Goal: Transaction & Acquisition: Purchase product/service

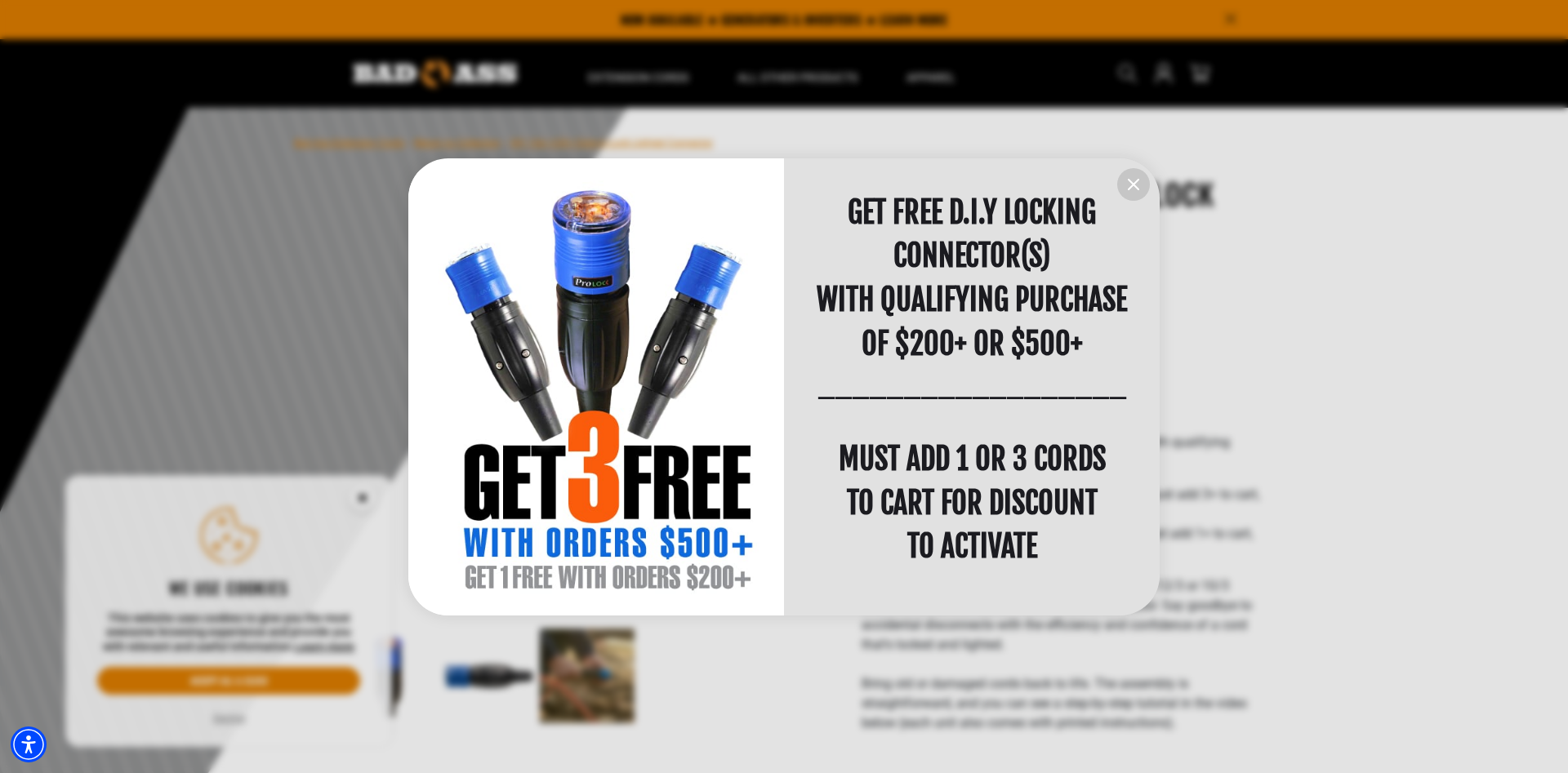
click at [1130, 180] on icon "information" at bounding box center [1134, 185] width 20 height 20
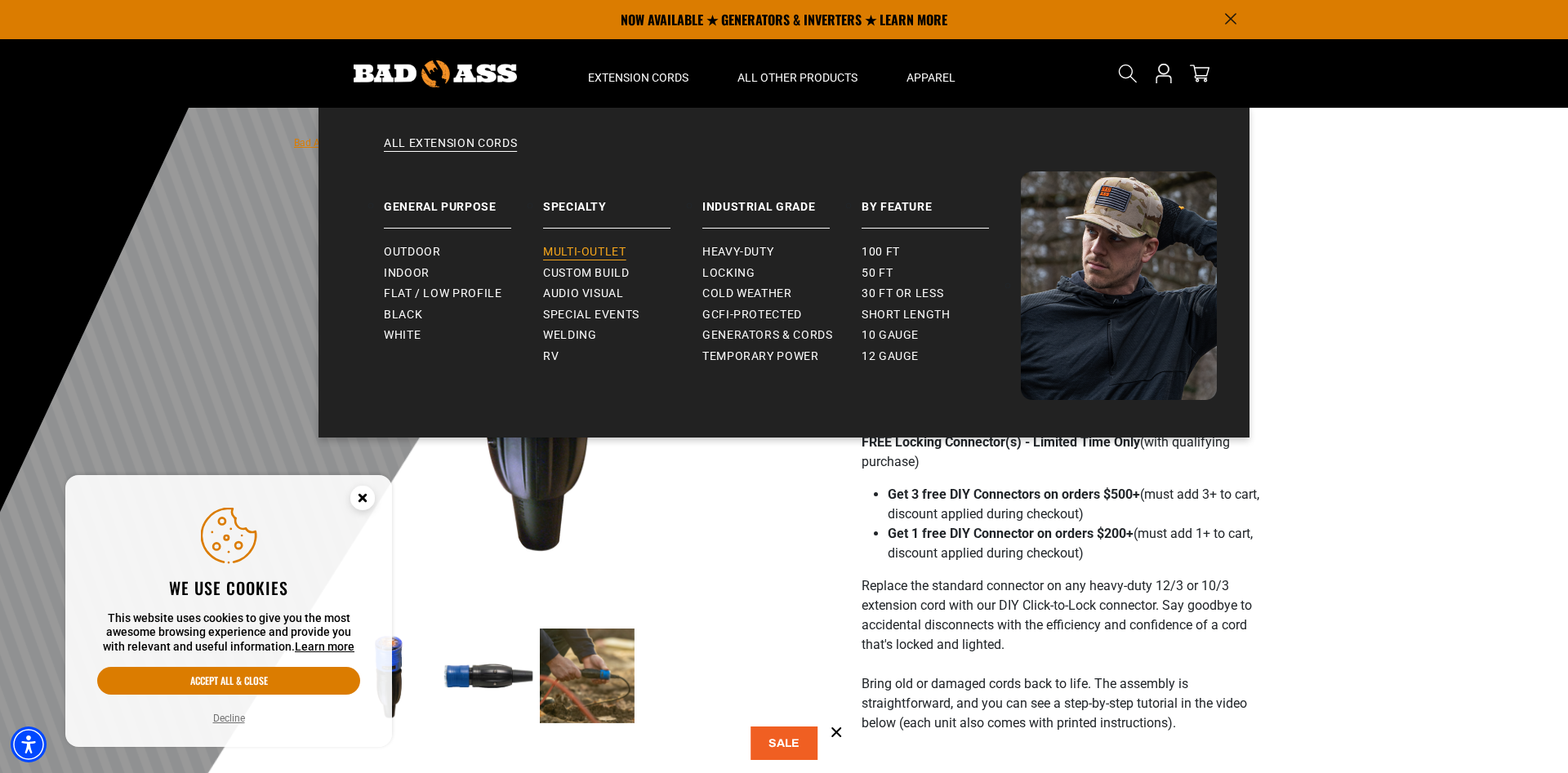
click at [591, 256] on span "Multi-Outlet" at bounding box center [585, 252] width 83 height 15
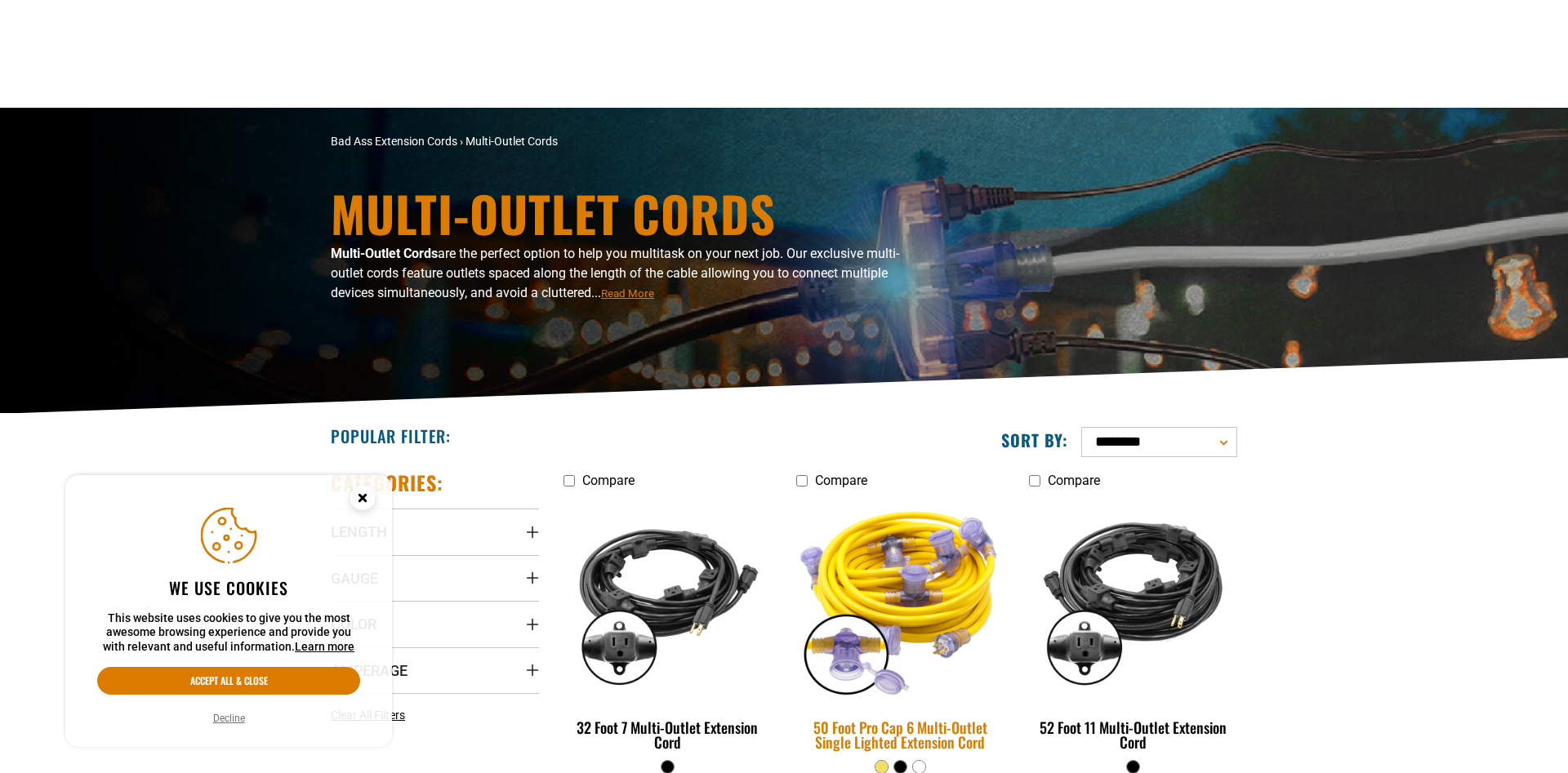
scroll to position [250, 0]
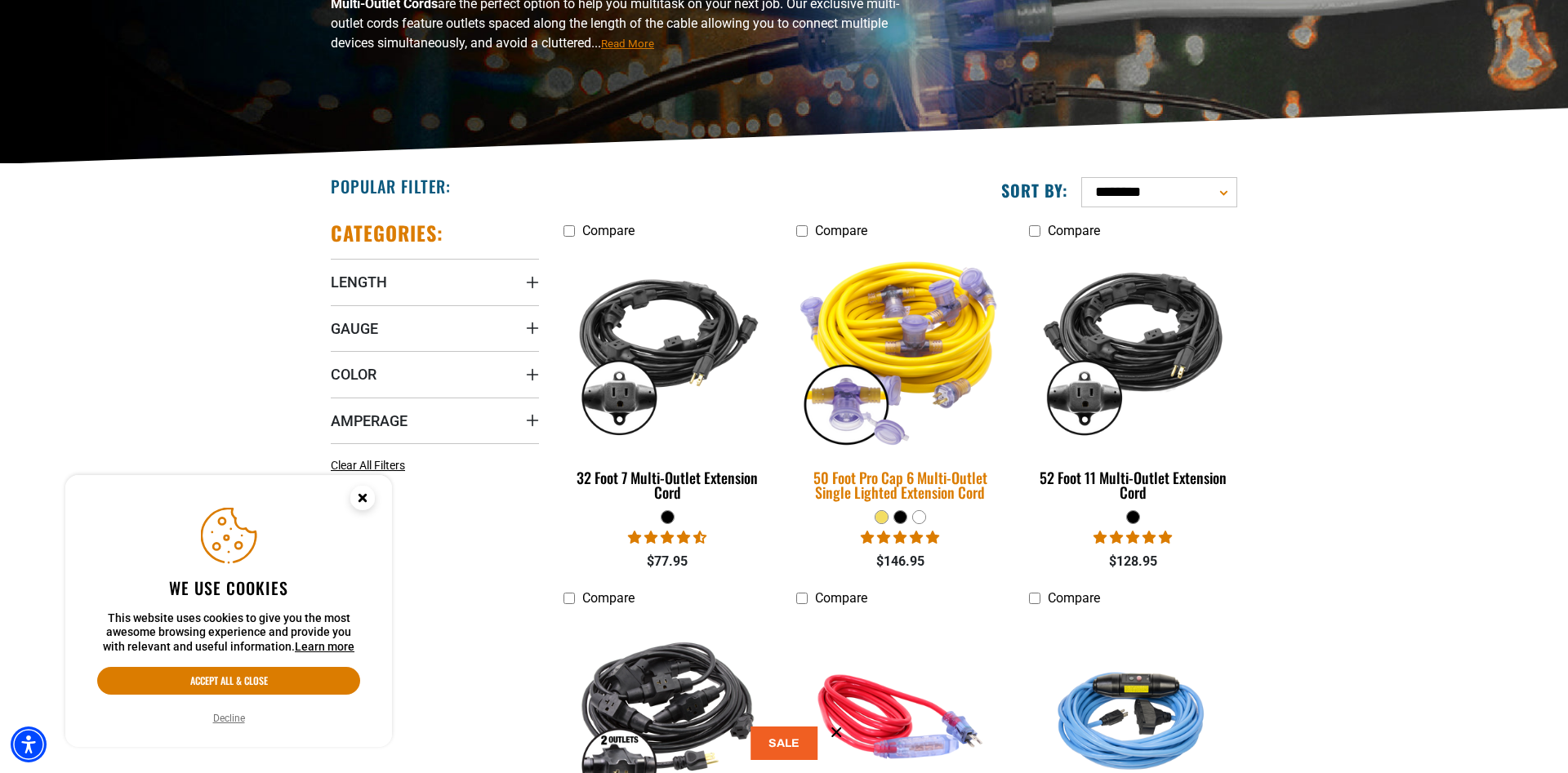
click at [915, 329] on img at bounding box center [900, 348] width 229 height 209
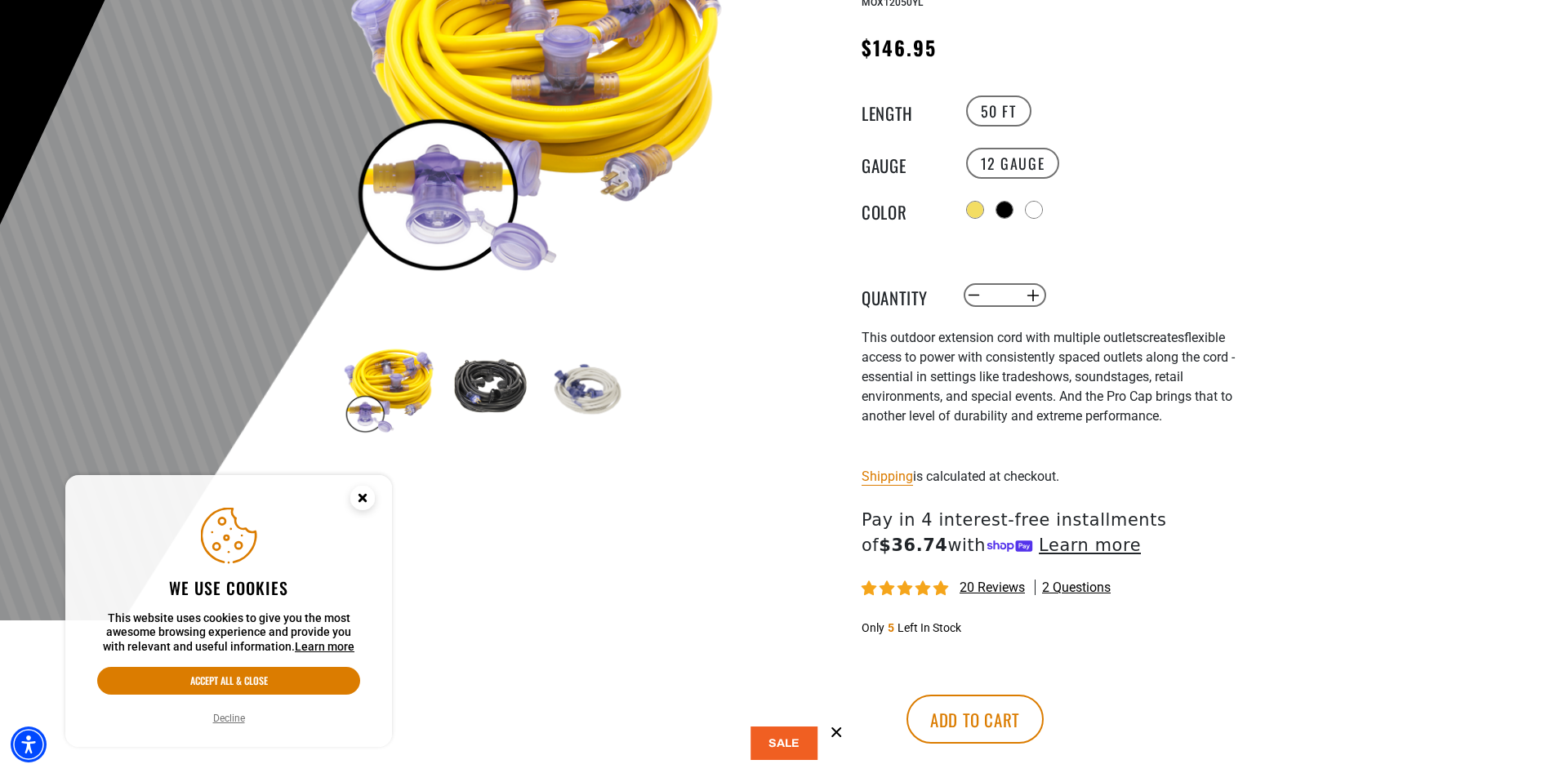
scroll to position [333, 0]
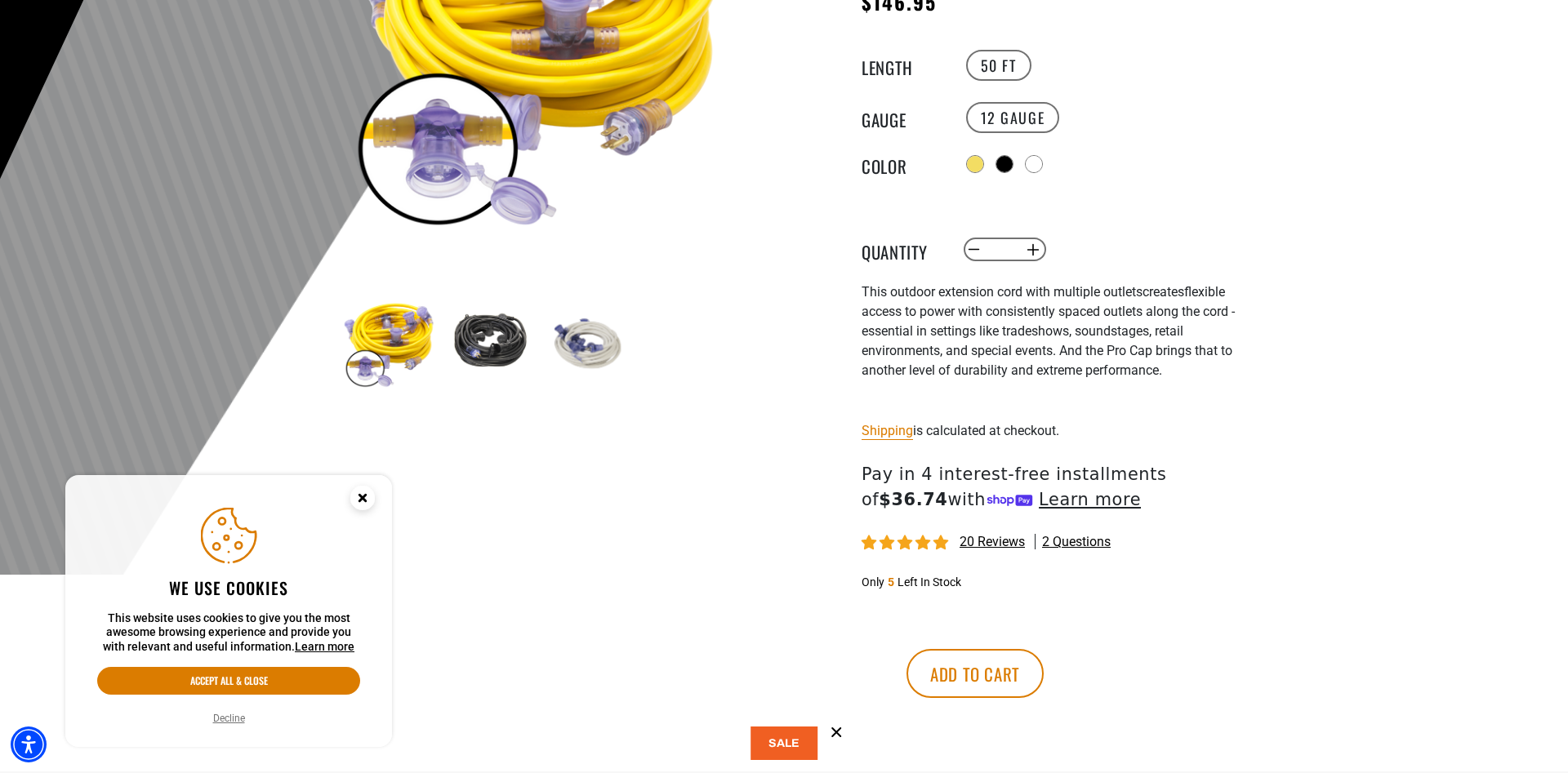
click at [494, 334] on img at bounding box center [489, 343] width 95 height 95
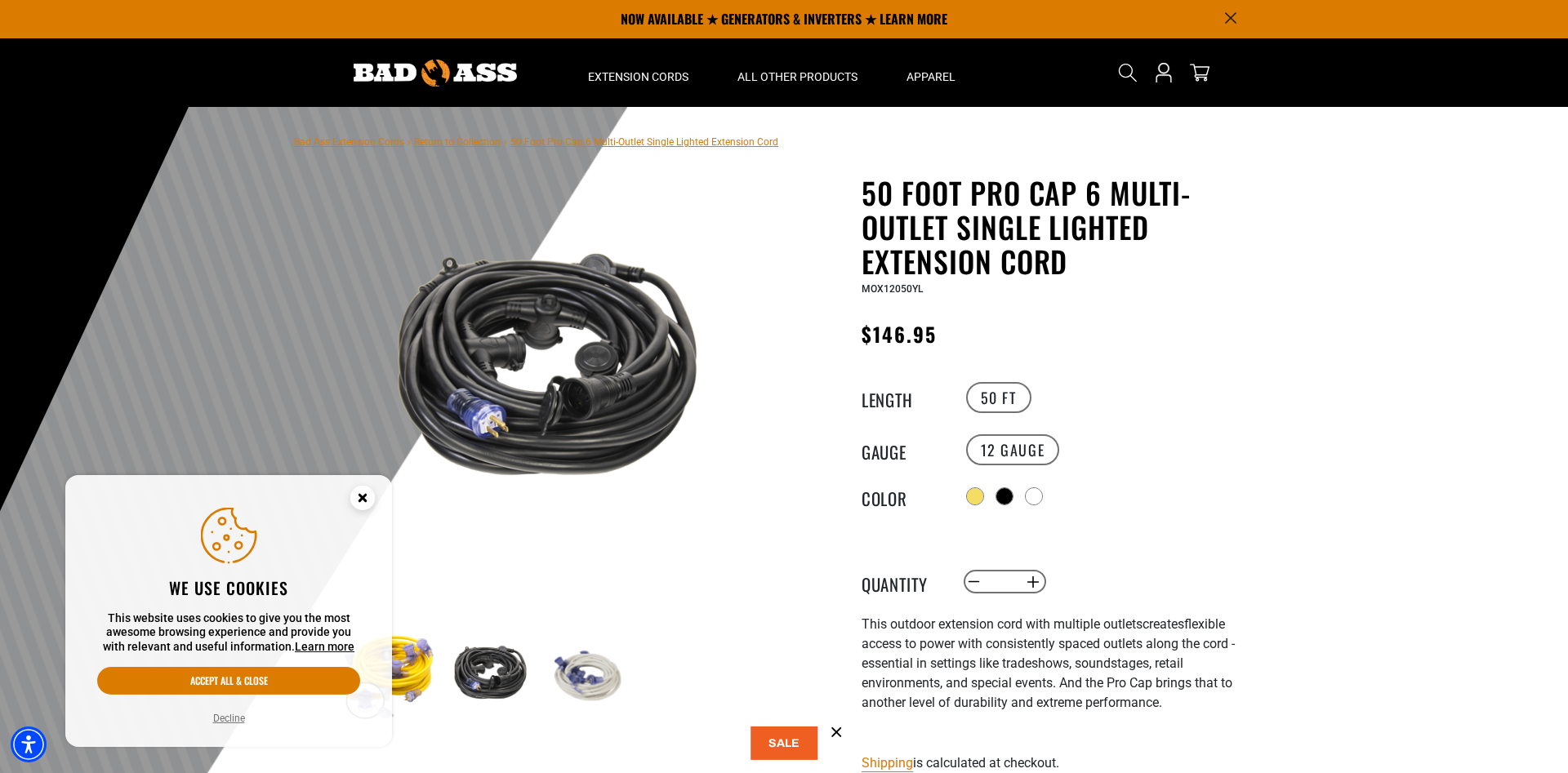
scroll to position [0, 0]
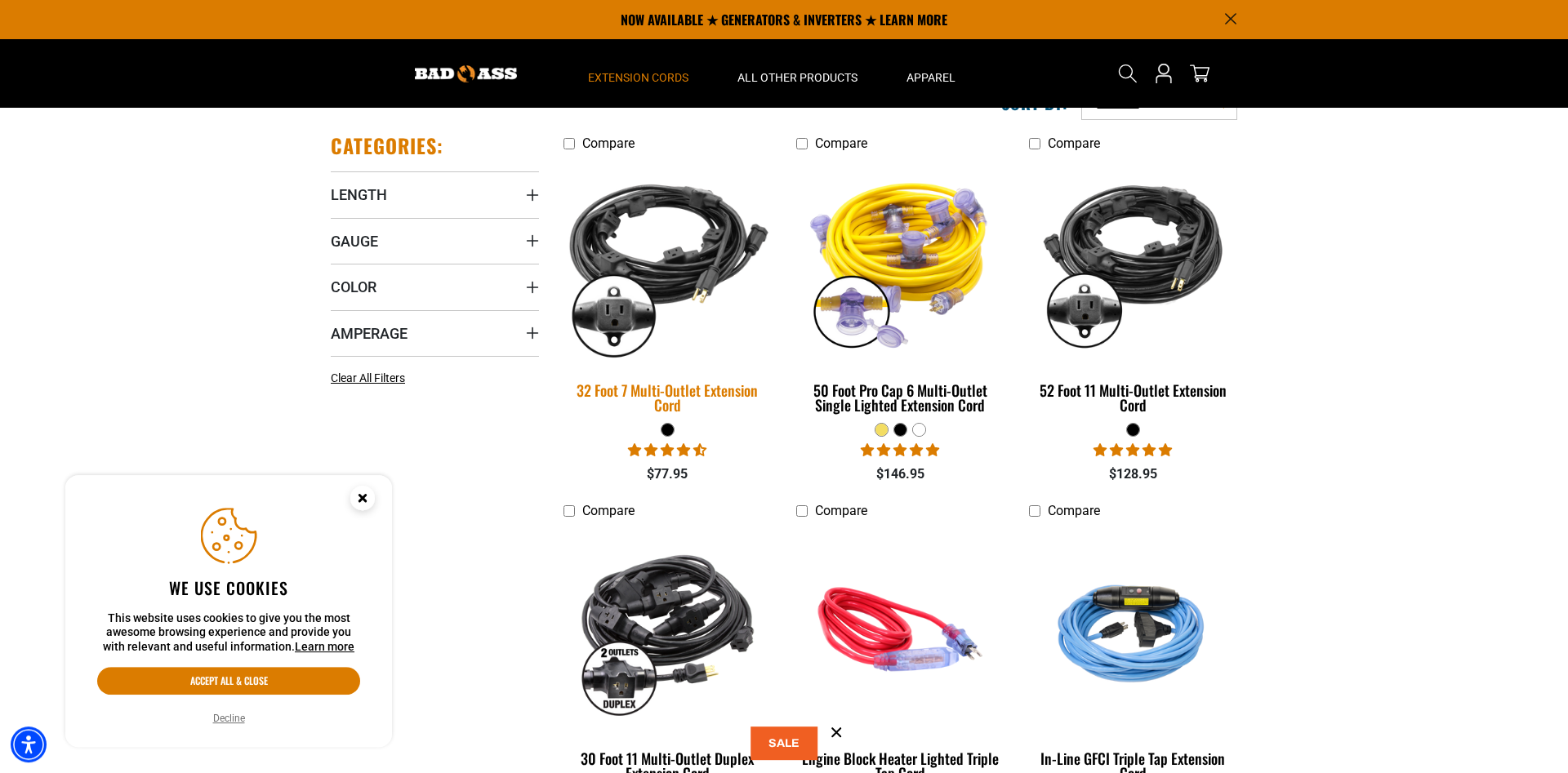
scroll to position [250, 0]
